Goal: Information Seeking & Learning: Learn about a topic

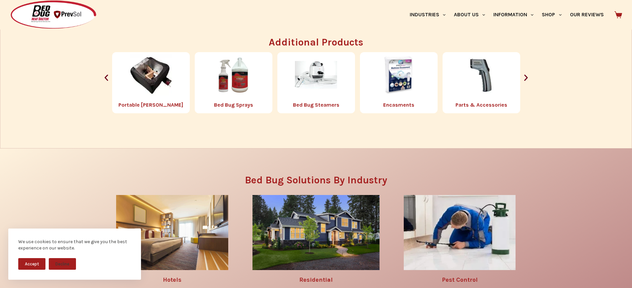
scroll to position [820, 0]
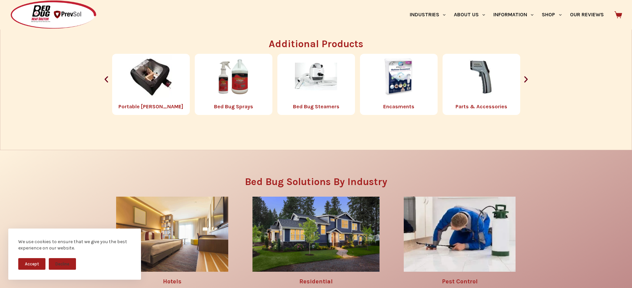
click at [171, 239] on img at bounding box center [172, 233] width 112 height 75
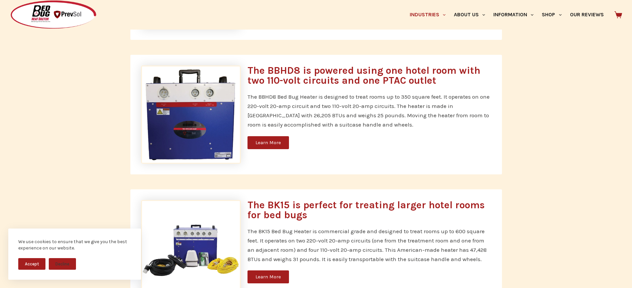
scroll to position [630, 0]
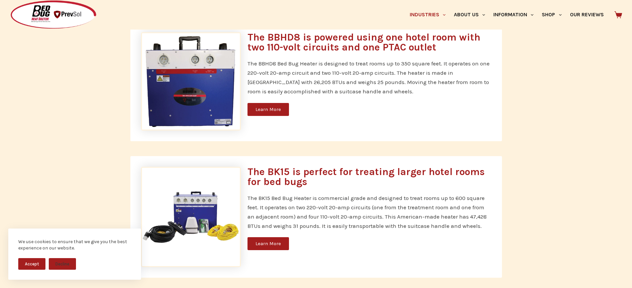
click at [263, 108] on span "Learn More" at bounding box center [268, 109] width 26 height 5
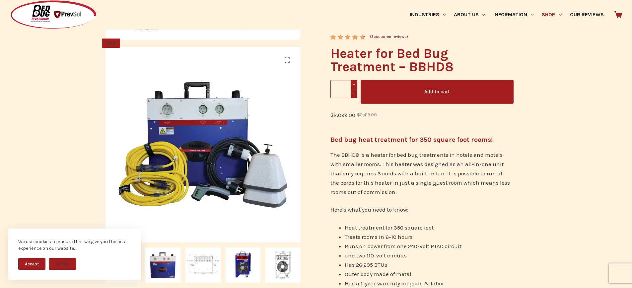
scroll to position [100, 0]
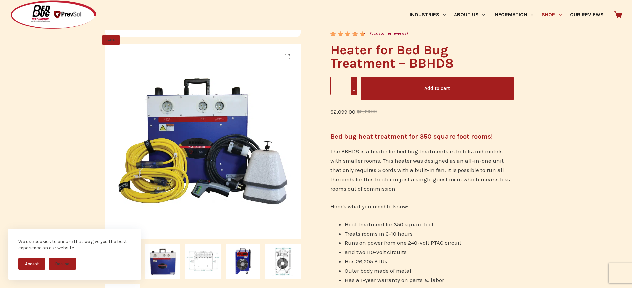
click at [34, 262] on button "Accept" at bounding box center [31, 264] width 27 height 12
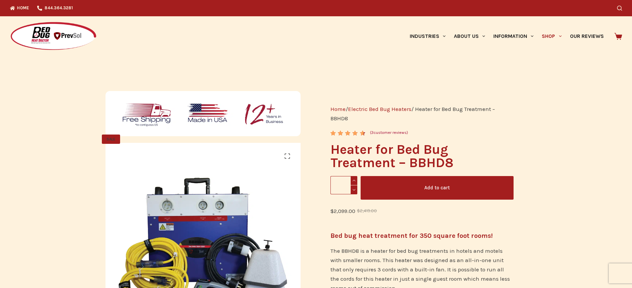
scroll to position [0, 0]
